Goal: Information Seeking & Learning: Learn about a topic

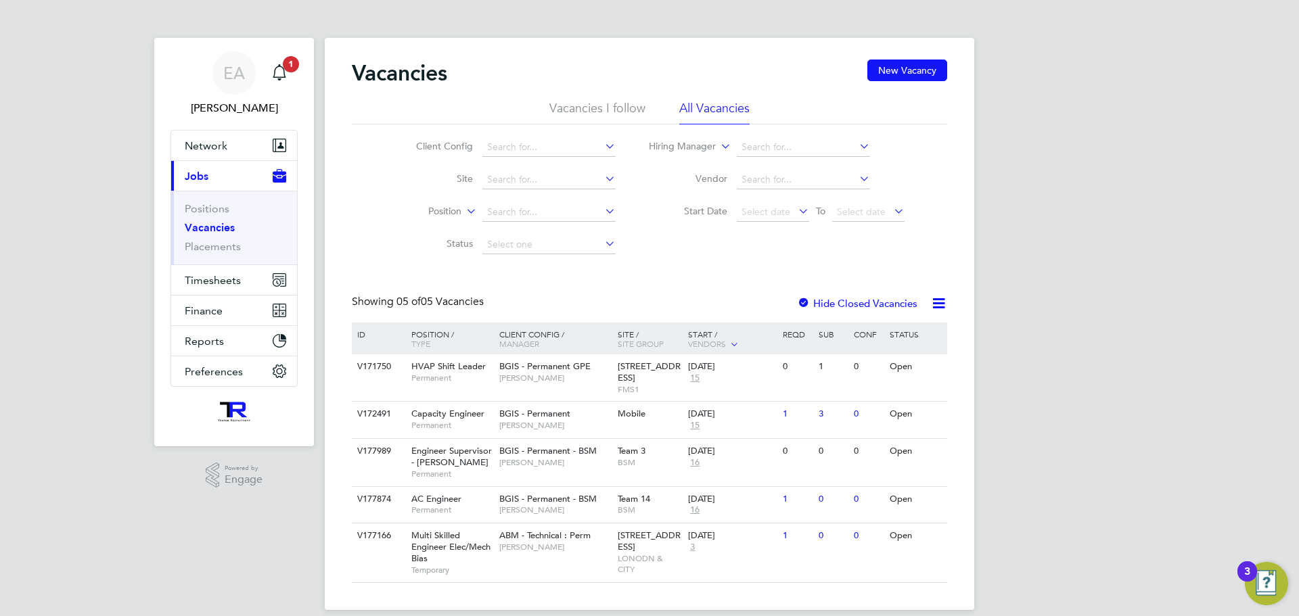
scroll to position [16, 0]
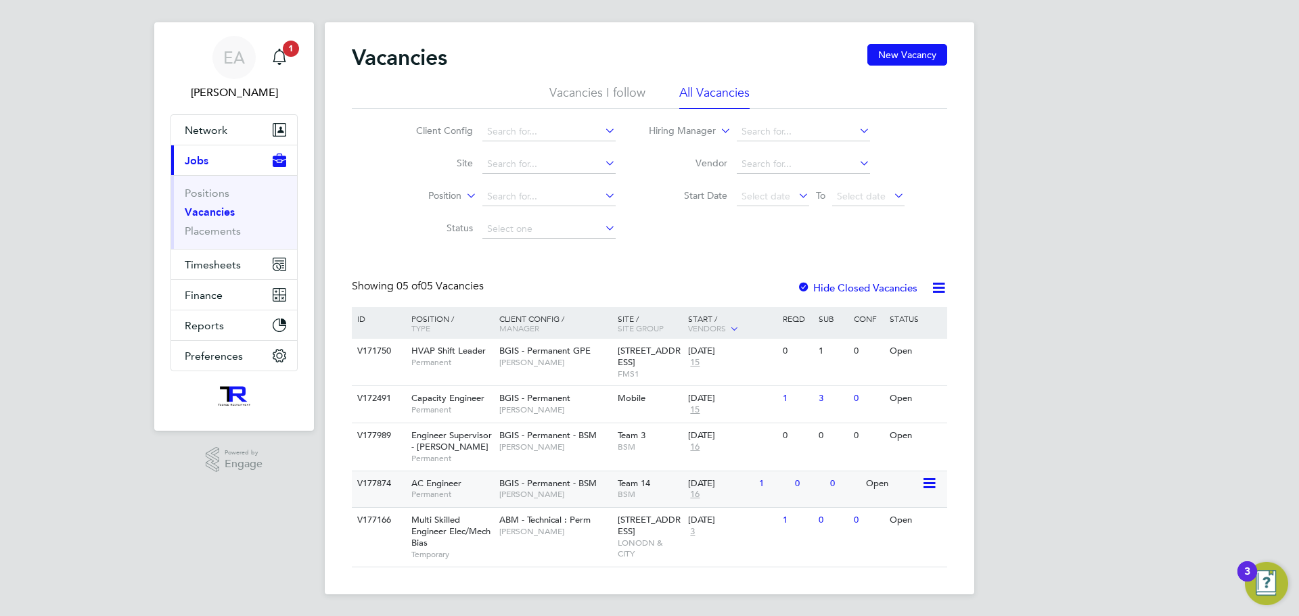
click at [536, 491] on span "[PERSON_NAME]" at bounding box center [555, 494] width 112 height 11
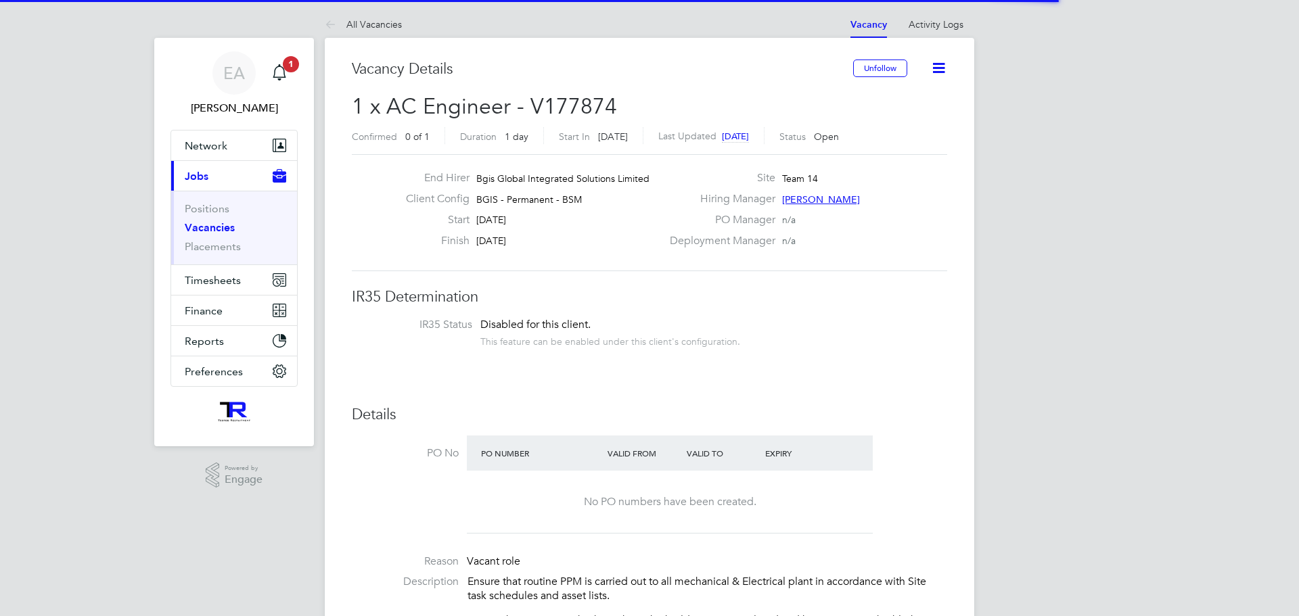
scroll to position [40, 95]
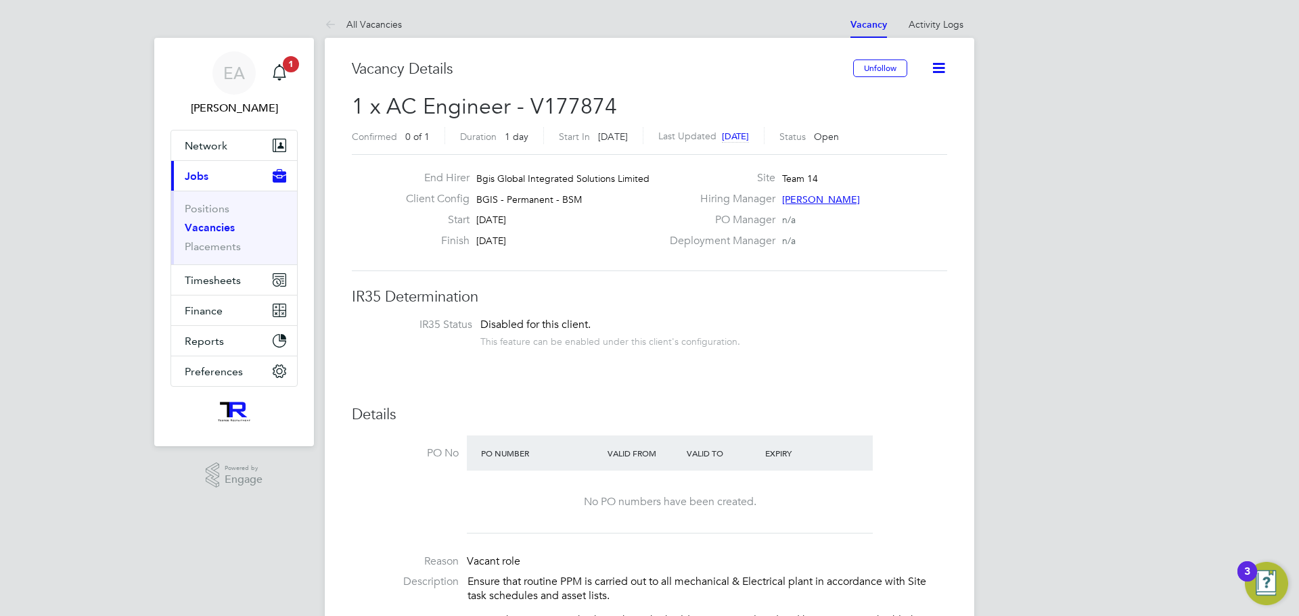
click at [944, 60] on icon at bounding box center [938, 68] width 17 height 17
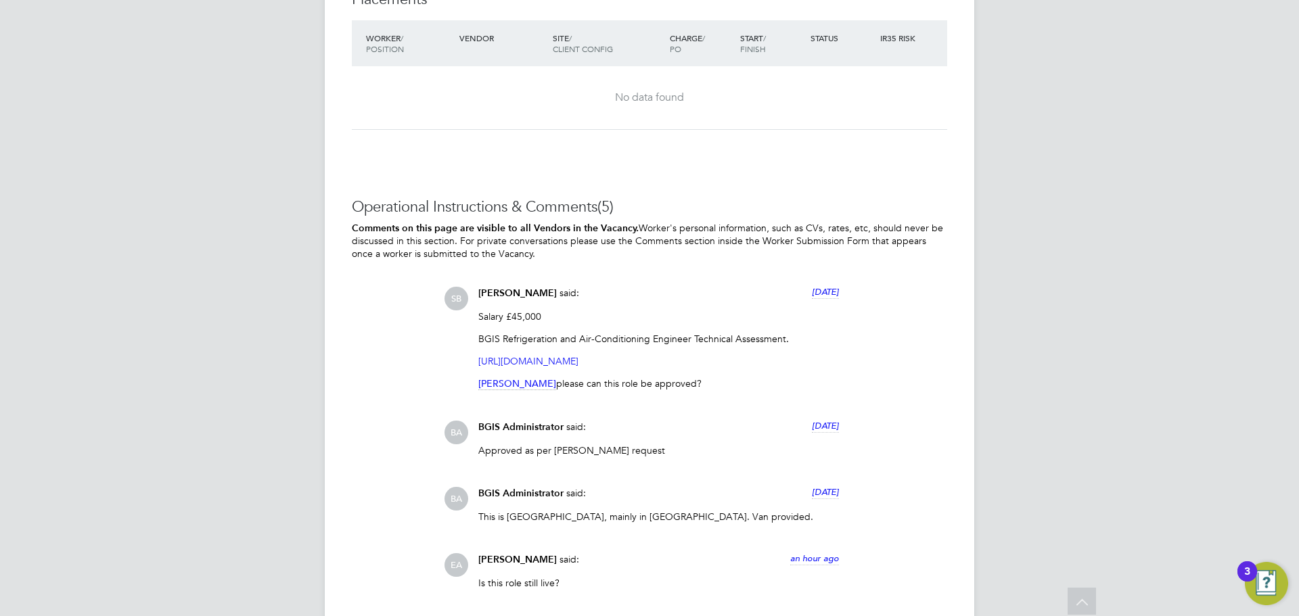
scroll to position [2232, 0]
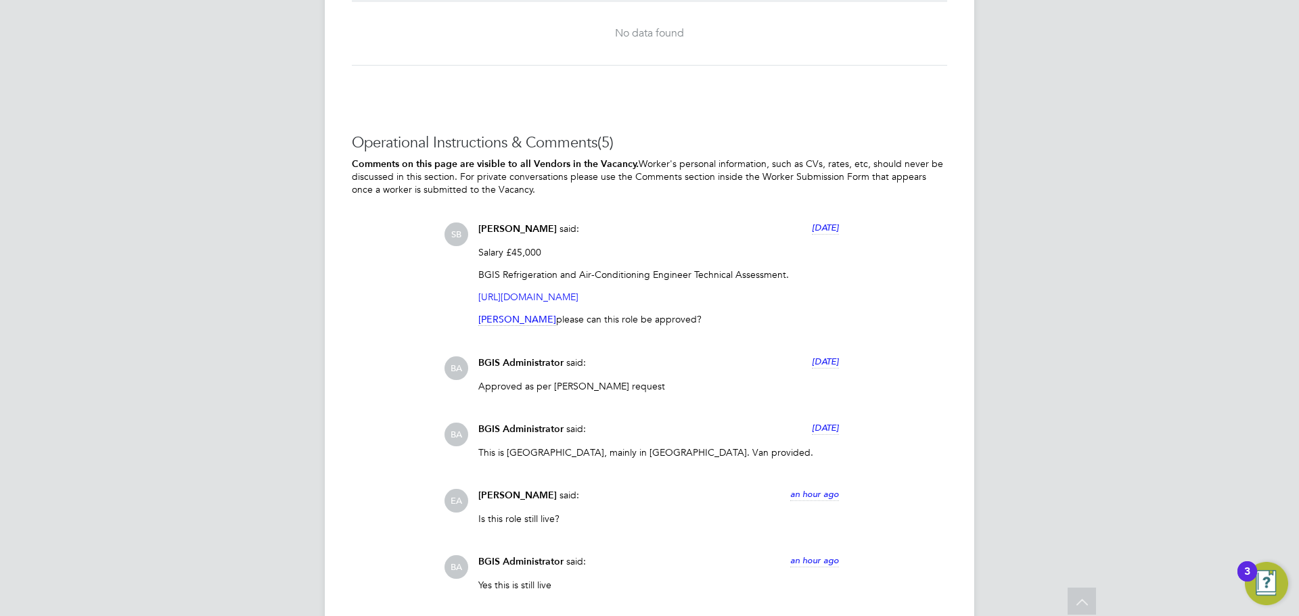
click at [692, 311] on div "Salary £45,000 BGIS Refrigeration and Air-Conditioning Engineer Technical Asses…" at bounding box center [658, 291] width 361 height 90
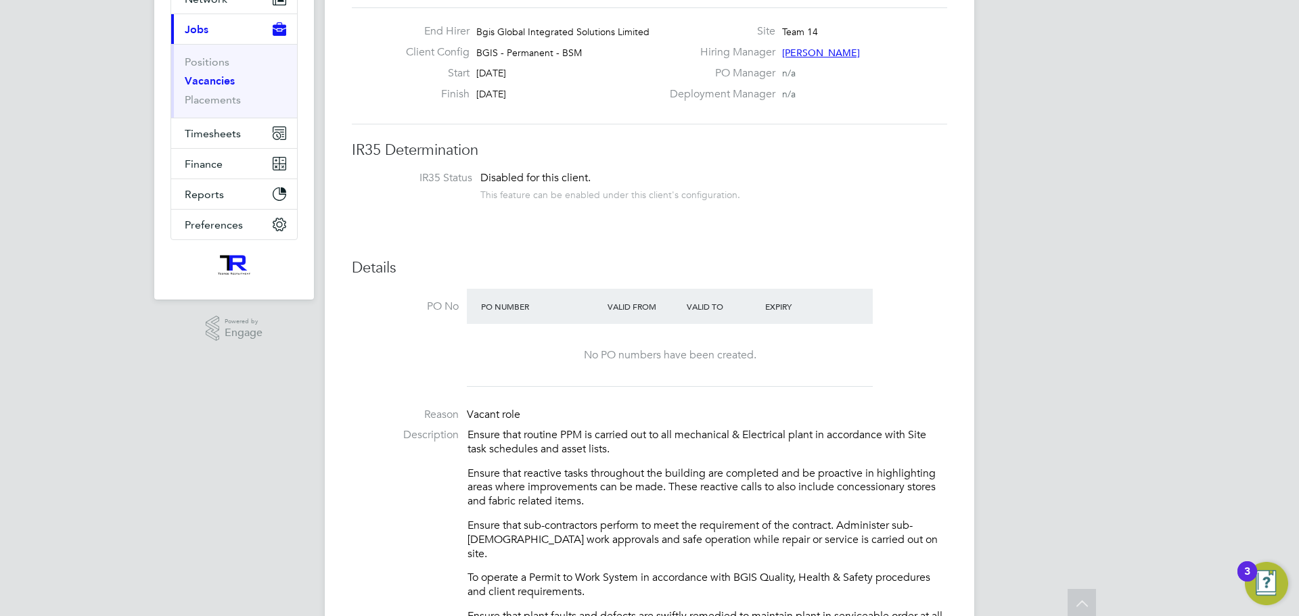
scroll to position [0, 0]
